Goal: Find specific page/section: Find specific page/section

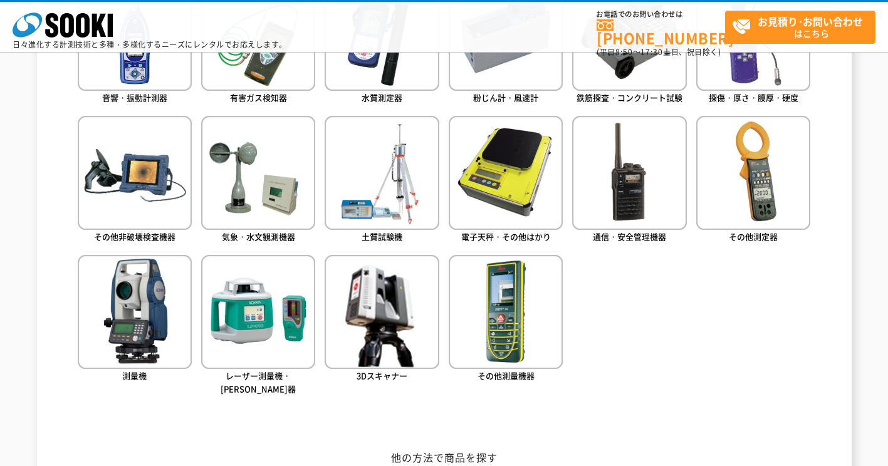
scroll to position [680, 0]
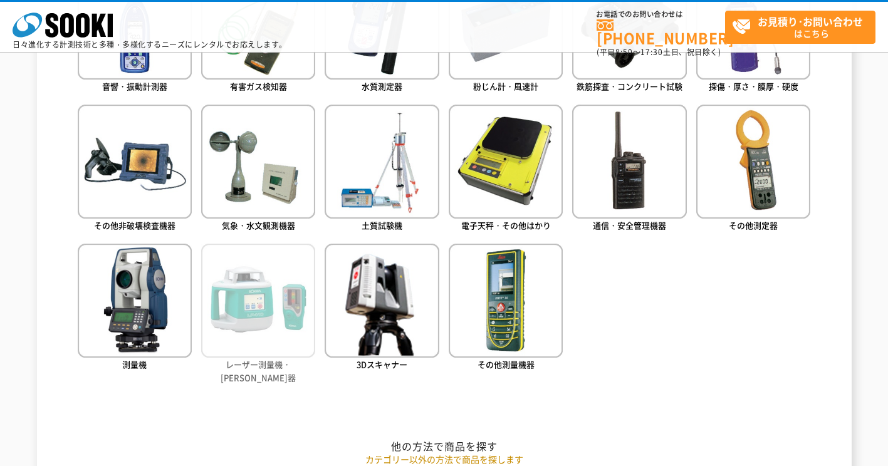
click at [266, 306] on img at bounding box center [258, 301] width 114 height 114
click at [259, 318] on img at bounding box center [258, 301] width 114 height 114
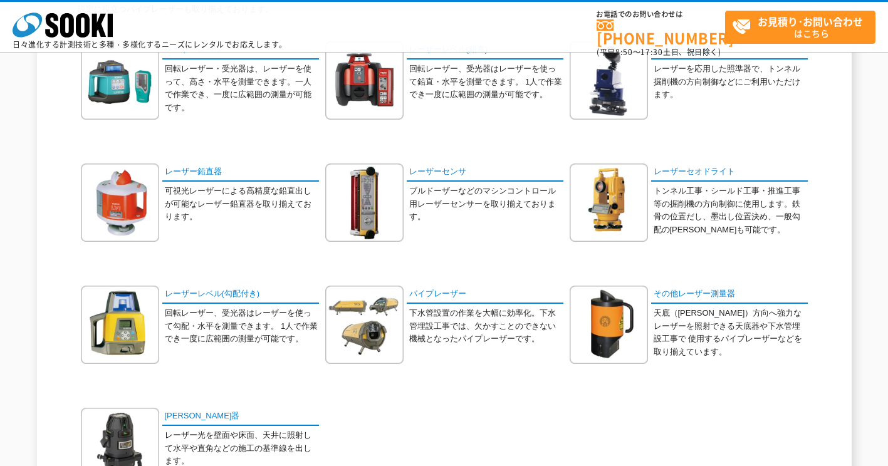
scroll to position [169, 0]
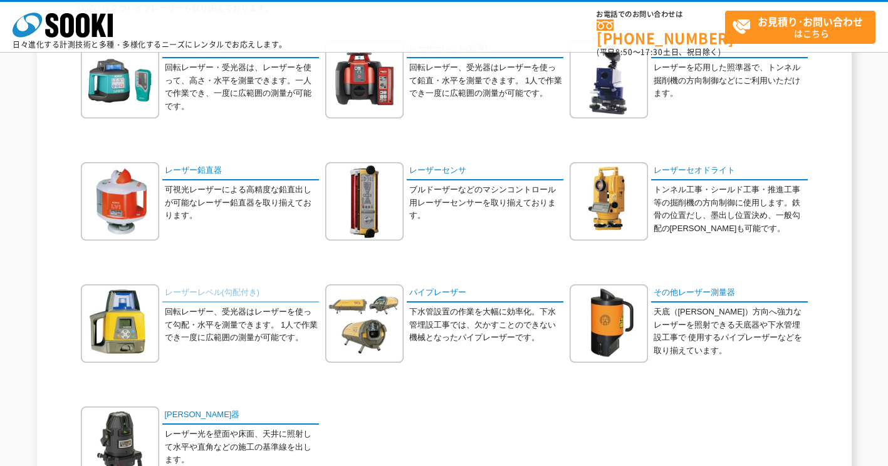
click at [230, 293] on link "レーザーレベル(勾配付き)" at bounding box center [240, 294] width 157 height 18
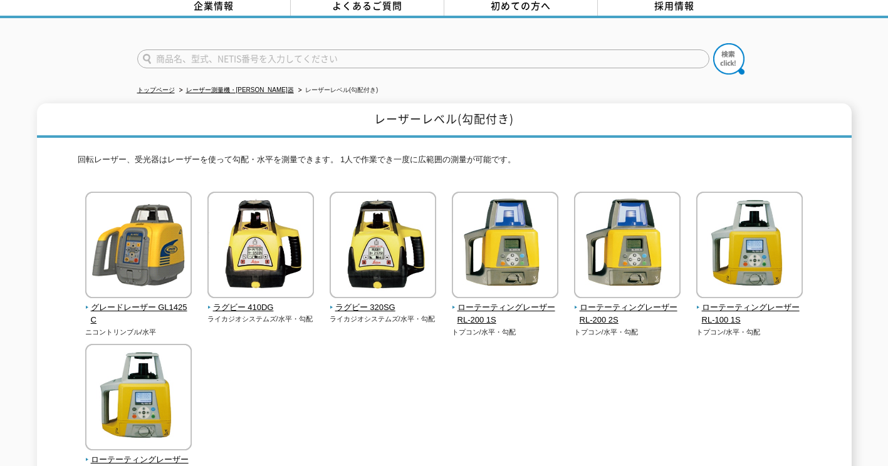
scroll to position [125, 0]
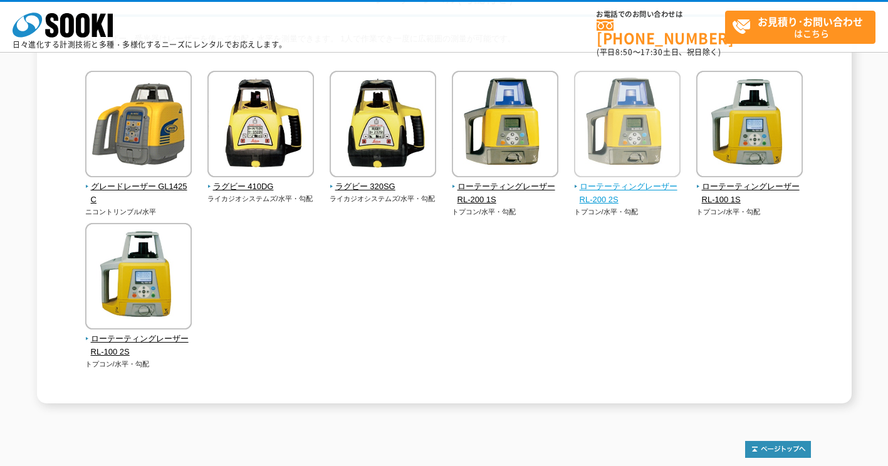
click at [611, 194] on span "ローテーティングレーザー RL-200 2S" at bounding box center [627, 194] width 107 height 26
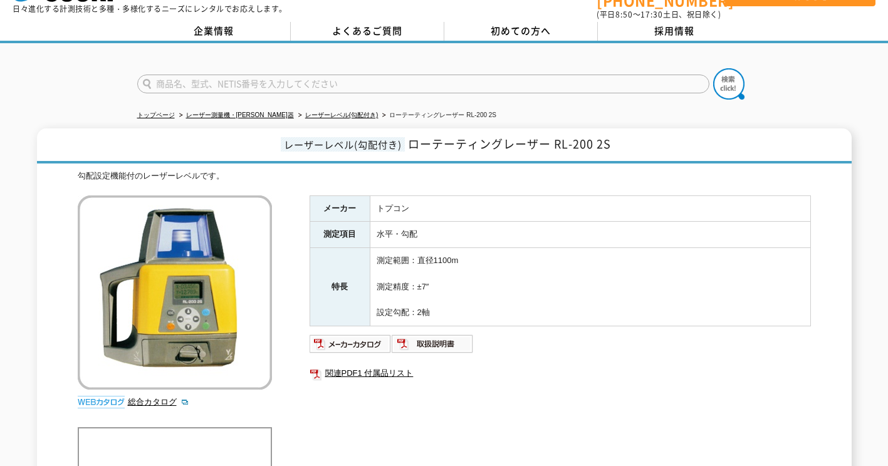
scroll to position [28, 0]
